Goal: Task Accomplishment & Management: Complete application form

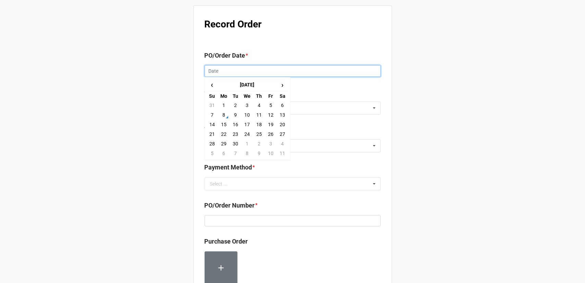
click at [249, 69] on input "text" at bounding box center [293, 71] width 176 height 12
click at [224, 118] on td "8" at bounding box center [224, 115] width 12 height 10
type input "[DATE]"
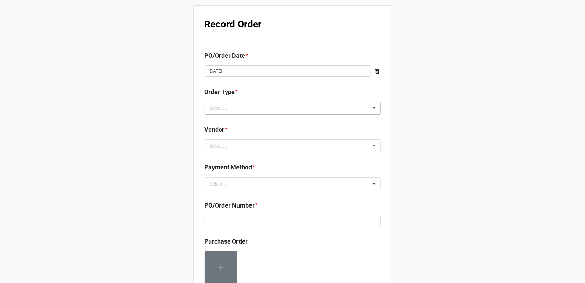
click at [356, 111] on div "Select ... Inventory Replenishment Item Requested Associated with a Specific Job" at bounding box center [293, 107] width 176 height 13
click at [324, 122] on div "Inventory Replenishment" at bounding box center [293, 120] width 176 height 13
click at [452, 138] on div "Record Order PO/Order Date * [DATE] ‹ [DATE] › Su Mo Tu We Th Fr Sa 31 1 2 3 4 …" at bounding box center [292, 263] width 585 height 526
click at [339, 144] on div "Select ... No results found." at bounding box center [293, 145] width 176 height 13
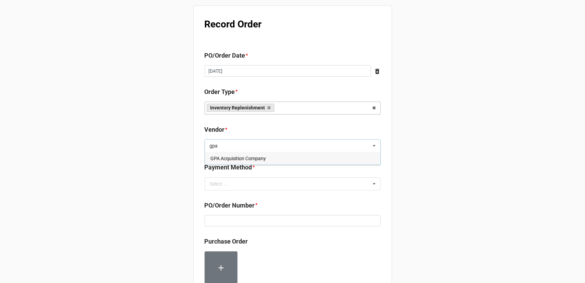
type input "gpa"
click at [335, 164] on div "GPA Acquisition Company" at bounding box center [293, 158] width 176 height 13
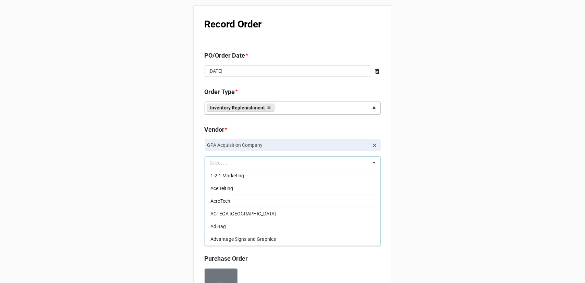
click at [421, 159] on div "Record Order PO/Order Date * [DATE] ‹ [DATE] › Su Mo Tu We Th Fr Sa 31 1 2 3 4 …" at bounding box center [292, 271] width 585 height 543
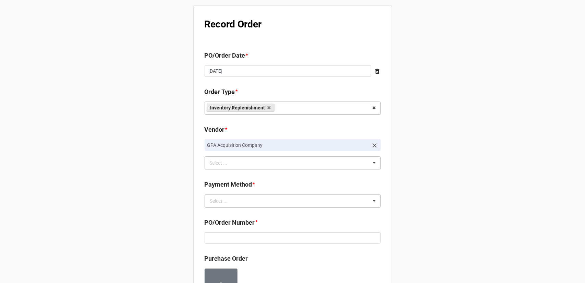
click at [276, 207] on div "Select ... Terms/Invoiced Credit Card ACH Other" at bounding box center [293, 200] width 176 height 13
click at [269, 215] on div "Terms/Invoiced" at bounding box center [293, 213] width 176 height 13
click at [424, 210] on div "Record Order PO/Order Date * [DATE] ‹ [DATE] › Su Mo Tu We Th Fr Sa 31 1 2 3 4 …" at bounding box center [292, 271] width 585 height 543
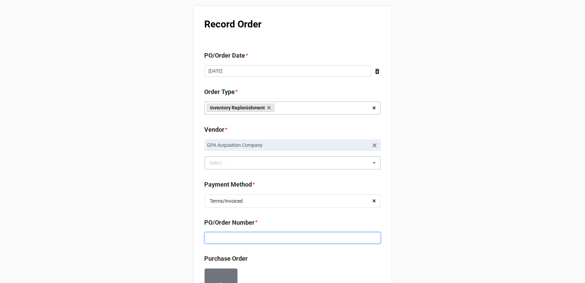
click at [267, 236] on input at bounding box center [293, 238] width 176 height 12
paste input "160198"
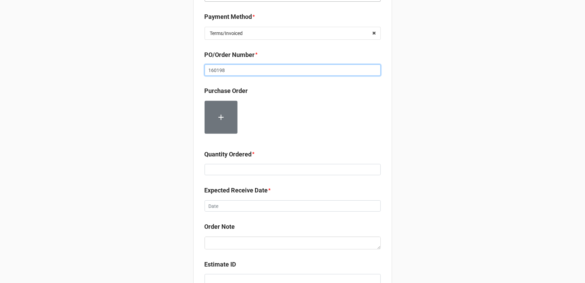
scroll to position [171, 0]
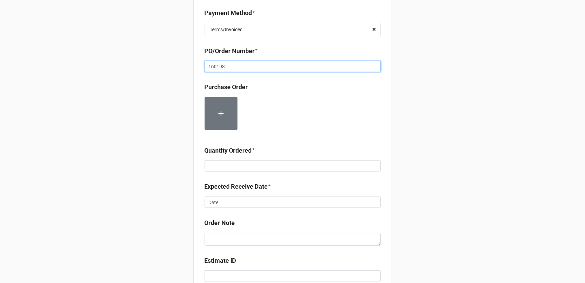
type input "160198"
click at [266, 163] on input at bounding box center [293, 166] width 176 height 12
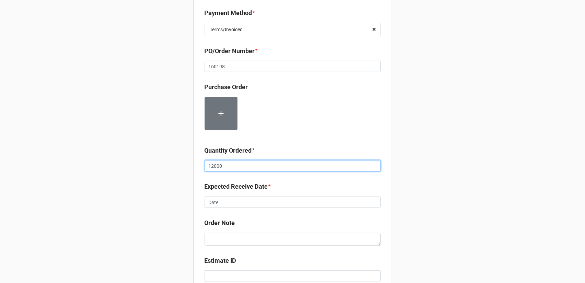
type input "12000"
click at [431, 160] on div "Record Order PO/Order Date * [DATE] ‹ [DATE] › Su Mo Tu We Th Fr Sa 31 1 2 3 4 …" at bounding box center [292, 100] width 585 height 543
click at [298, 200] on input "text" at bounding box center [293, 202] width 176 height 12
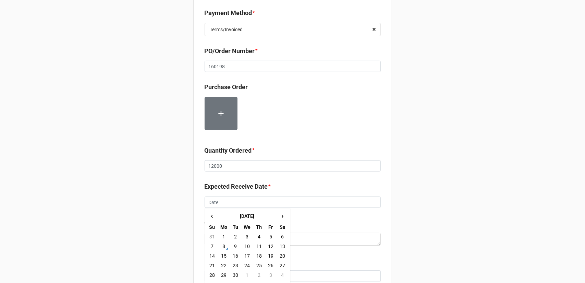
drag, startPoint x: 247, startPoint y: 246, endPoint x: 263, endPoint y: 244, distance: 15.9
click at [247, 246] on td "10" at bounding box center [247, 246] width 12 height 10
type input "[DATE]"
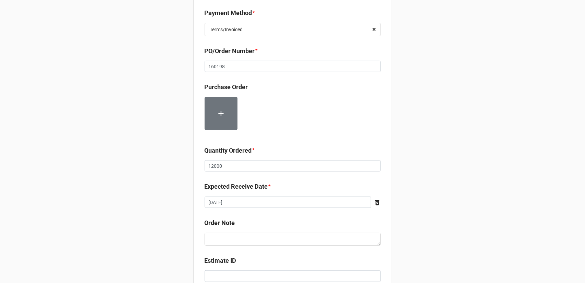
click at [435, 204] on div "Record Order PO/Order Date * [DATE] ‹ [DATE] › Su Mo Tu We Th Fr Sa 31 1 2 3 4 …" at bounding box center [292, 100] width 585 height 543
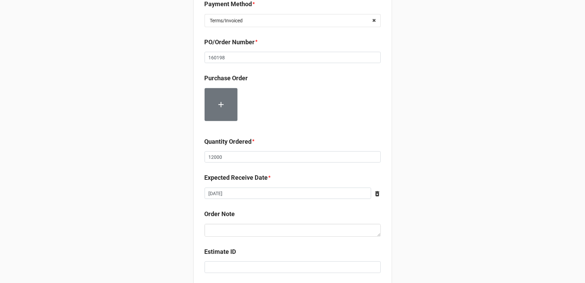
scroll to position [260, 0]
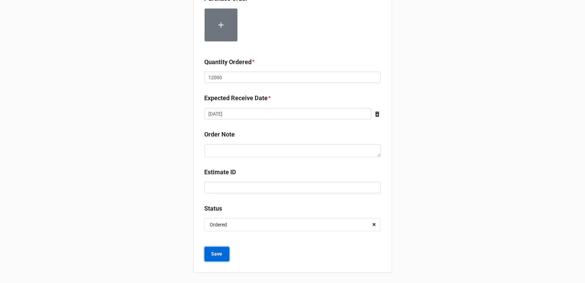
click at [217, 248] on button "Save" at bounding box center [217, 254] width 25 height 14
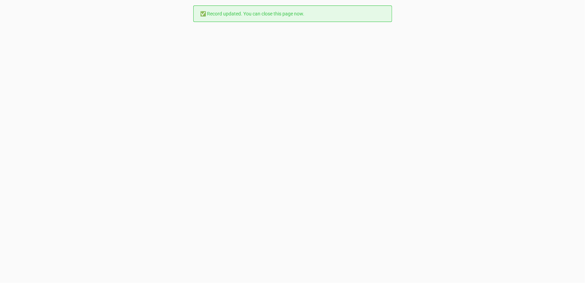
scroll to position [0, 0]
